Goal: Information Seeking & Learning: Learn about a topic

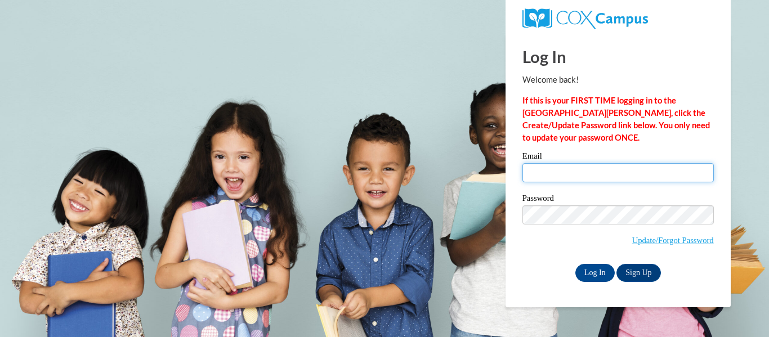
click at [558, 173] on input "Email" at bounding box center [617, 172] width 191 height 19
type input "amlewis@kusd.edu"
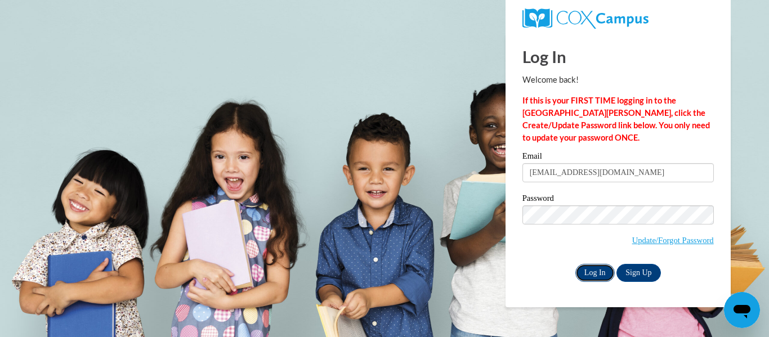
click at [594, 271] on input "Log In" at bounding box center [594, 273] width 39 height 18
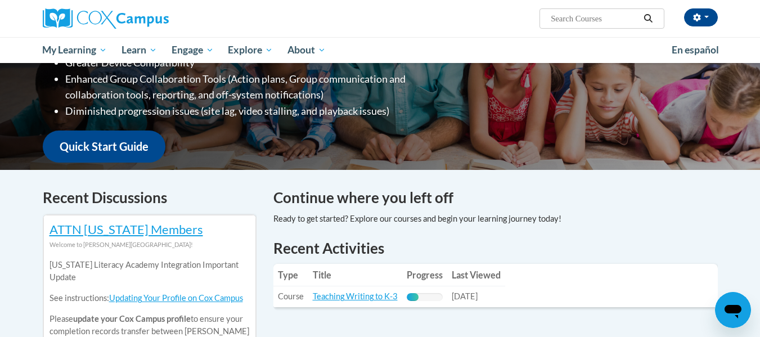
scroll to position [338, 0]
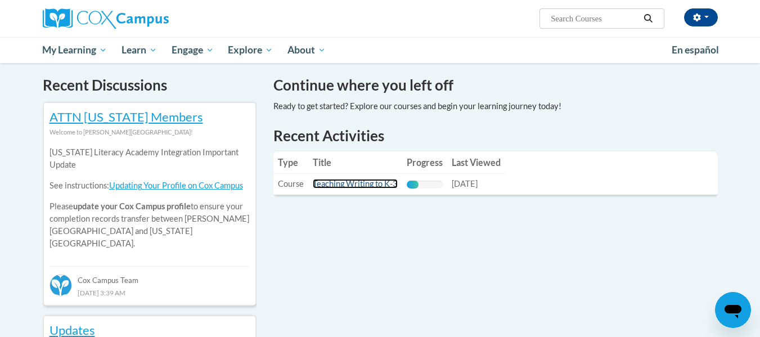
click at [375, 182] on link "Teaching Writing to K-3" at bounding box center [355, 184] width 85 height 10
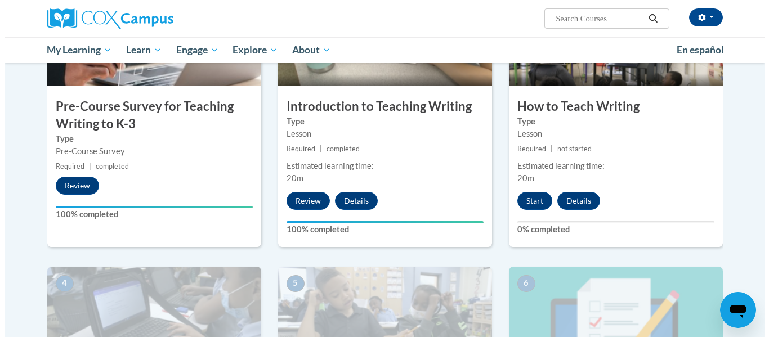
scroll to position [394, 0]
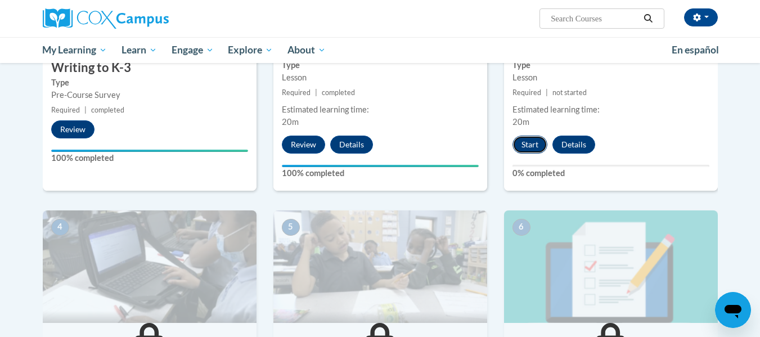
click at [521, 148] on button "Start" at bounding box center [530, 145] width 35 height 18
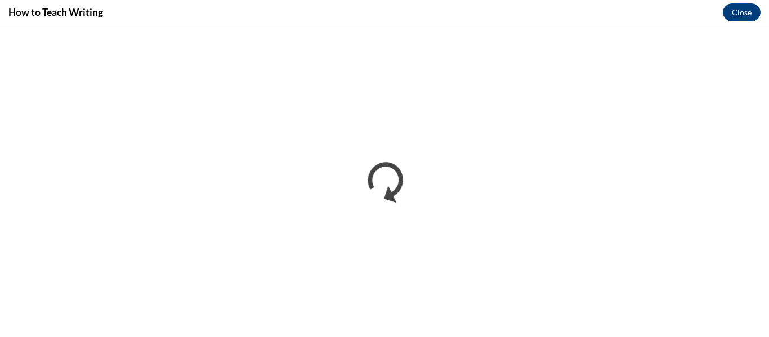
scroll to position [0, 0]
